Goal: Task Accomplishment & Management: Manage account settings

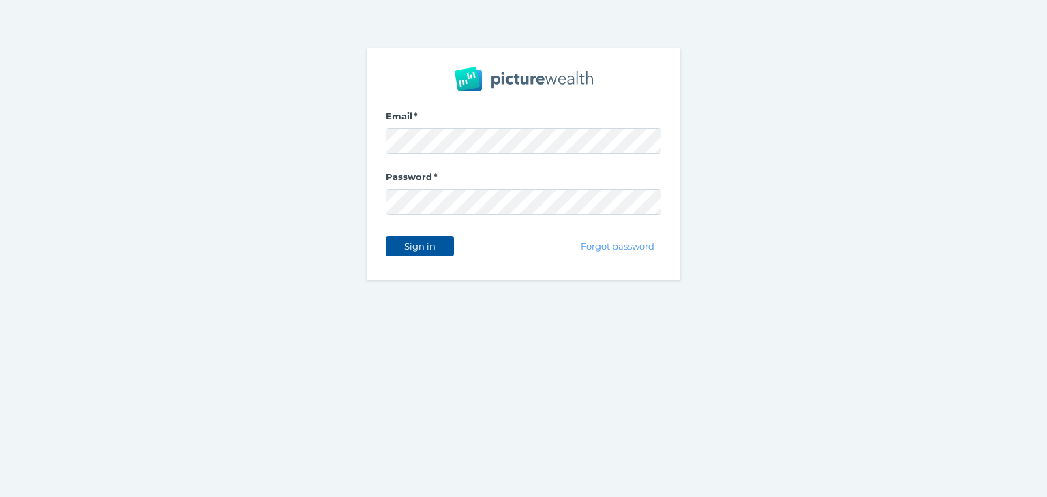
click at [404, 246] on span "Sign in" at bounding box center [419, 246] width 43 height 11
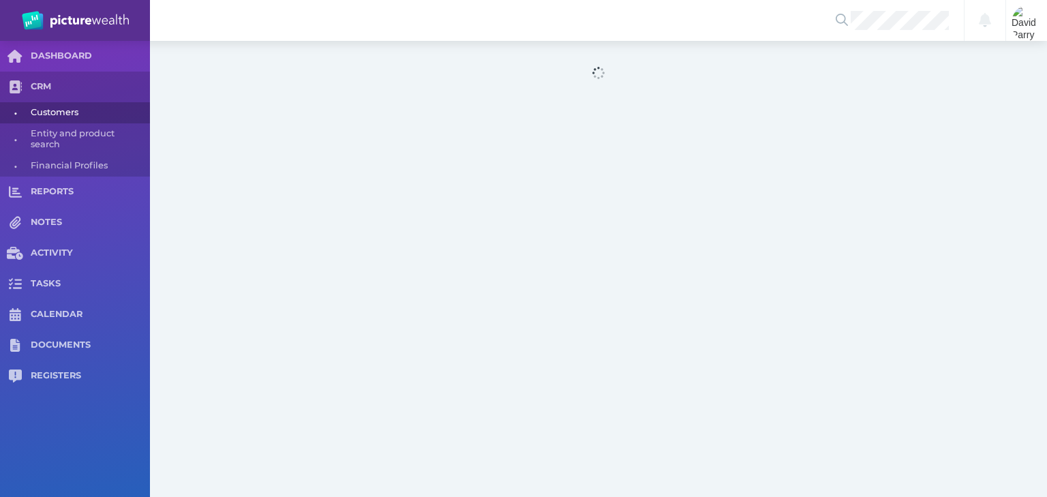
select select "25"
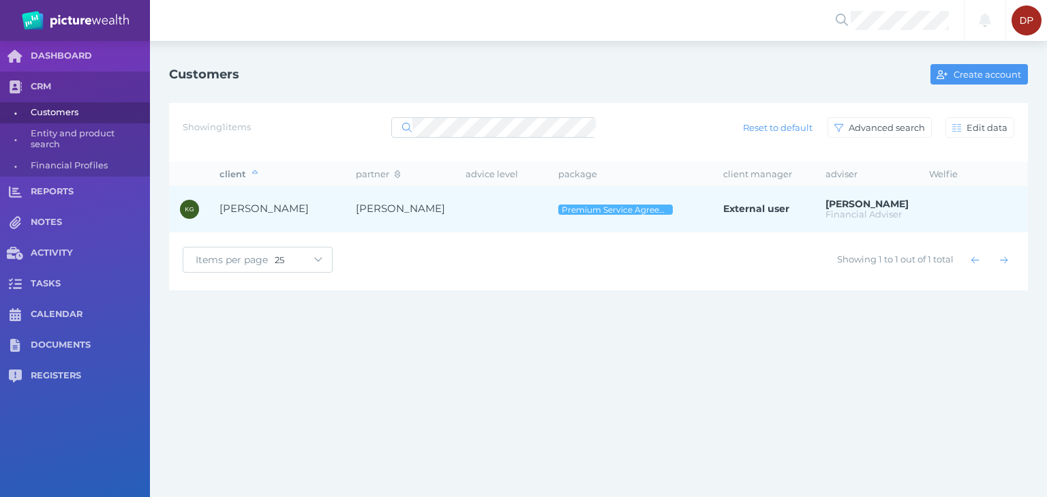
click at [271, 207] on span "[PERSON_NAME]" at bounding box center [263, 208] width 89 height 13
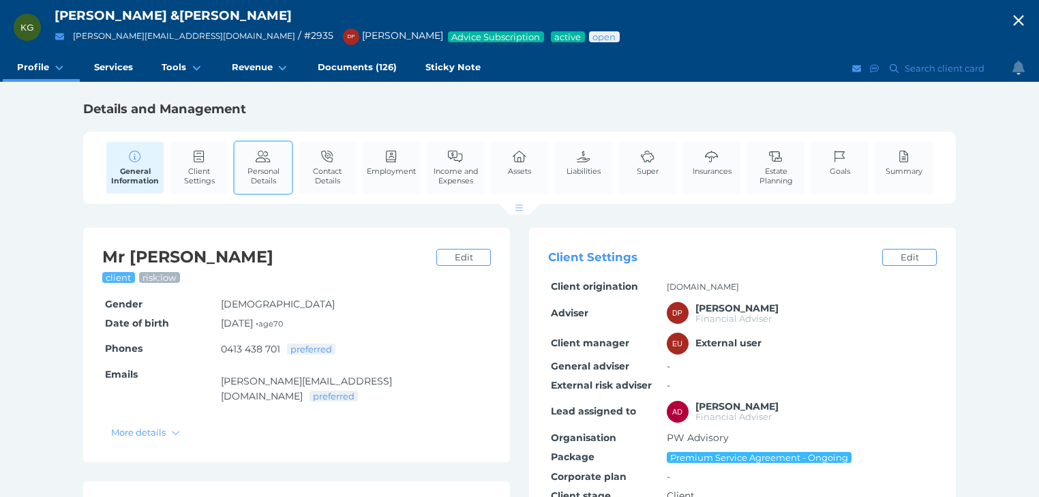
drag, startPoint x: 273, startPoint y: 166, endPoint x: 282, endPoint y: 167, distance: 9.6
click at [273, 166] on span "Personal Details" at bounding box center [263, 175] width 50 height 19
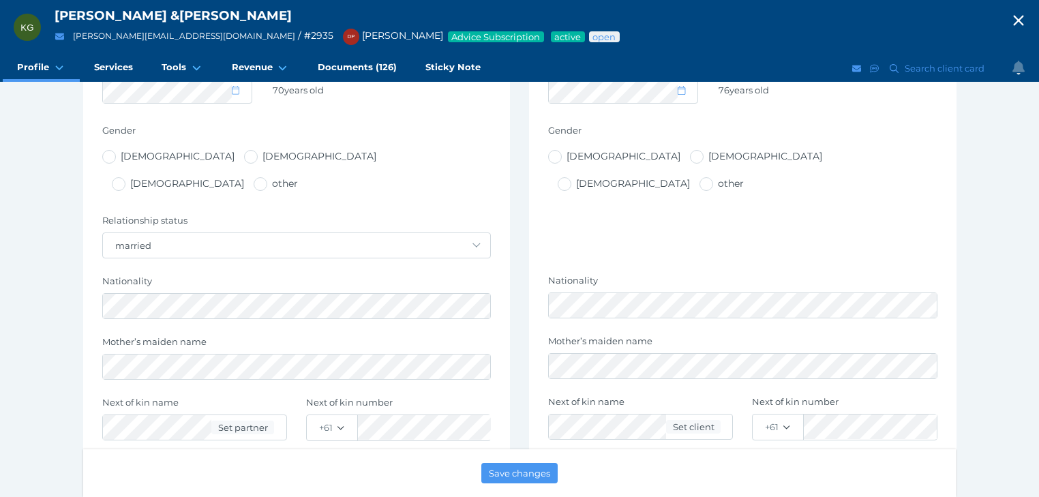
scroll to position [491, 0]
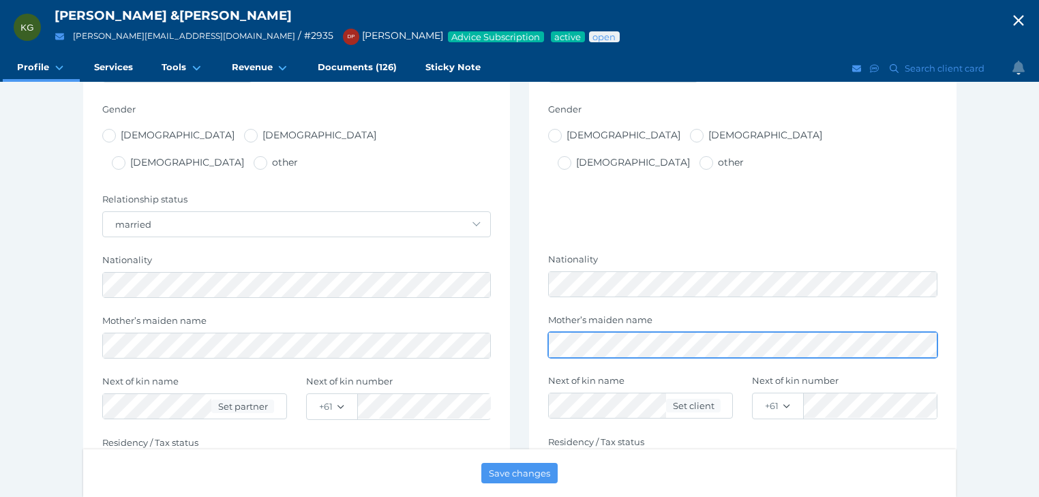
click at [543, 315] on div "Personal details Title - Mr Mrs Ms Miss Dr Prof Reverend First name Last name M…" at bounding box center [742, 242] width 427 height 884
